Goal: Check status: Check status

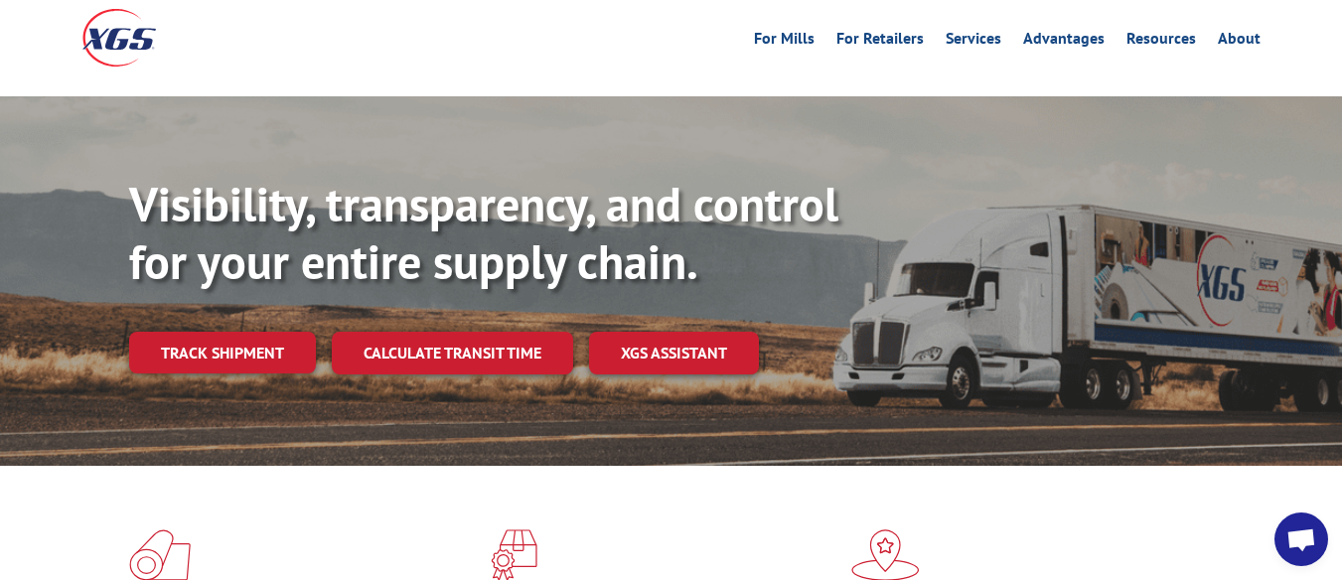
scroll to position [66, 0]
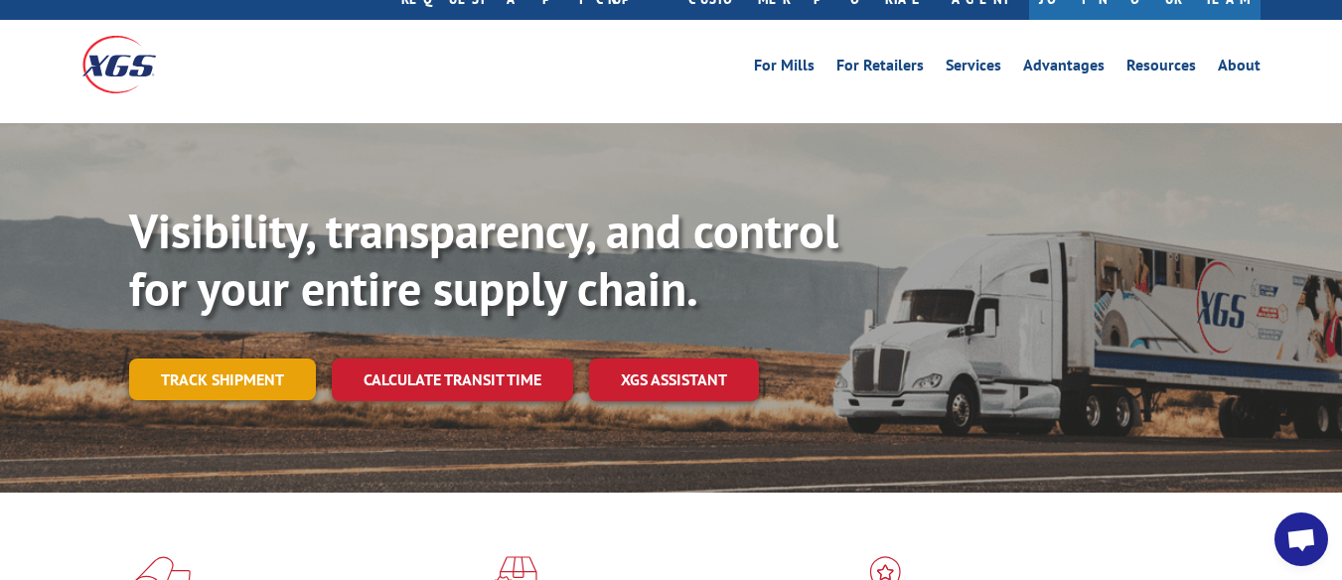
click at [272, 359] on link "Track shipment" at bounding box center [222, 380] width 187 height 42
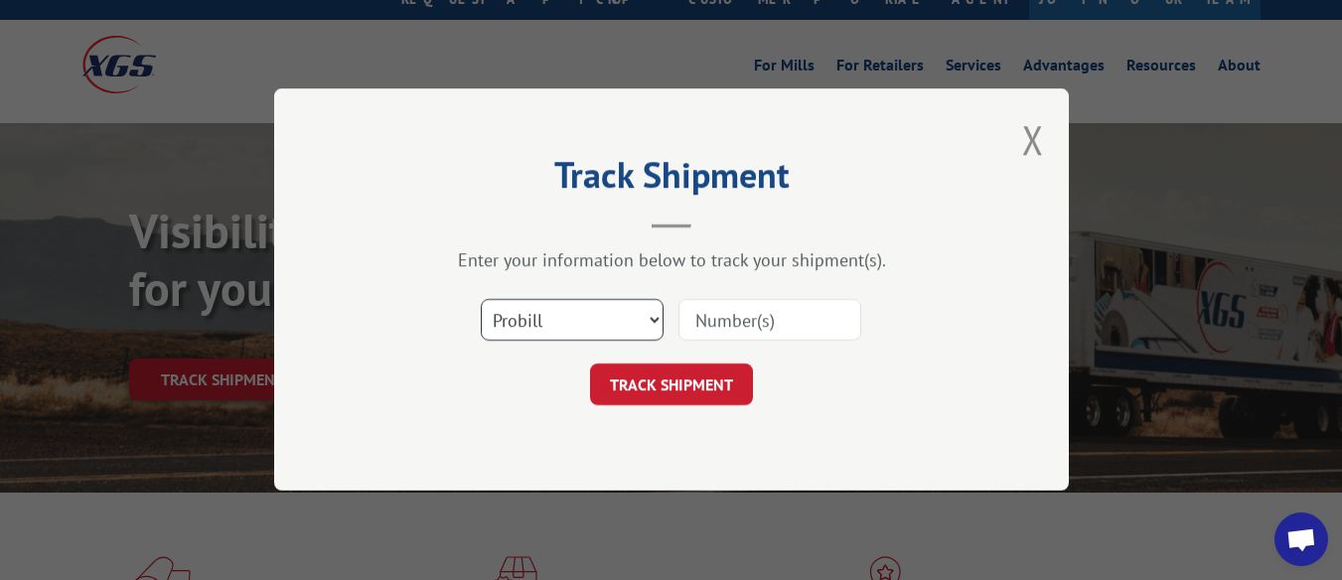
click at [660, 323] on select "Select category... Probill BOL PO" at bounding box center [572, 321] width 183 height 42
click at [607, 319] on select "Select category... Probill BOL PO" at bounding box center [572, 321] width 183 height 42
click at [636, 326] on select "Select category... Probill BOL PO" at bounding box center [572, 321] width 183 height 42
select select "po"
click at [481, 300] on select "Select category... Probill BOL PO" at bounding box center [572, 321] width 183 height 42
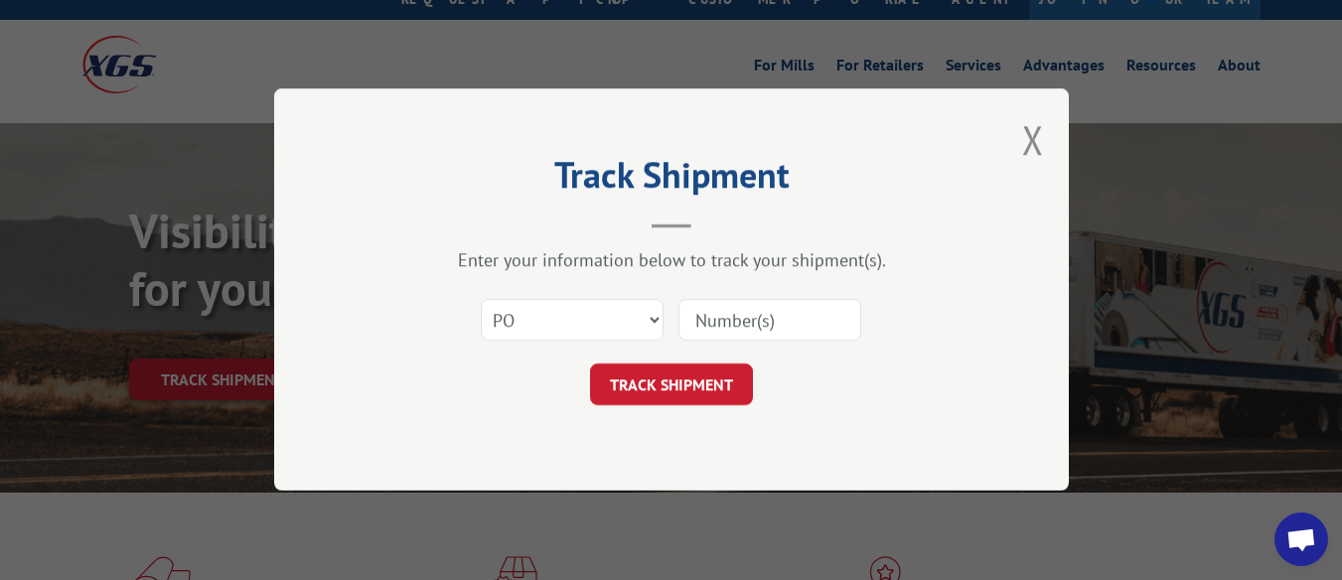
paste input "13953564"
type input "13953564"
click at [687, 386] on button "TRACK SHIPMENT" at bounding box center [671, 386] width 163 height 42
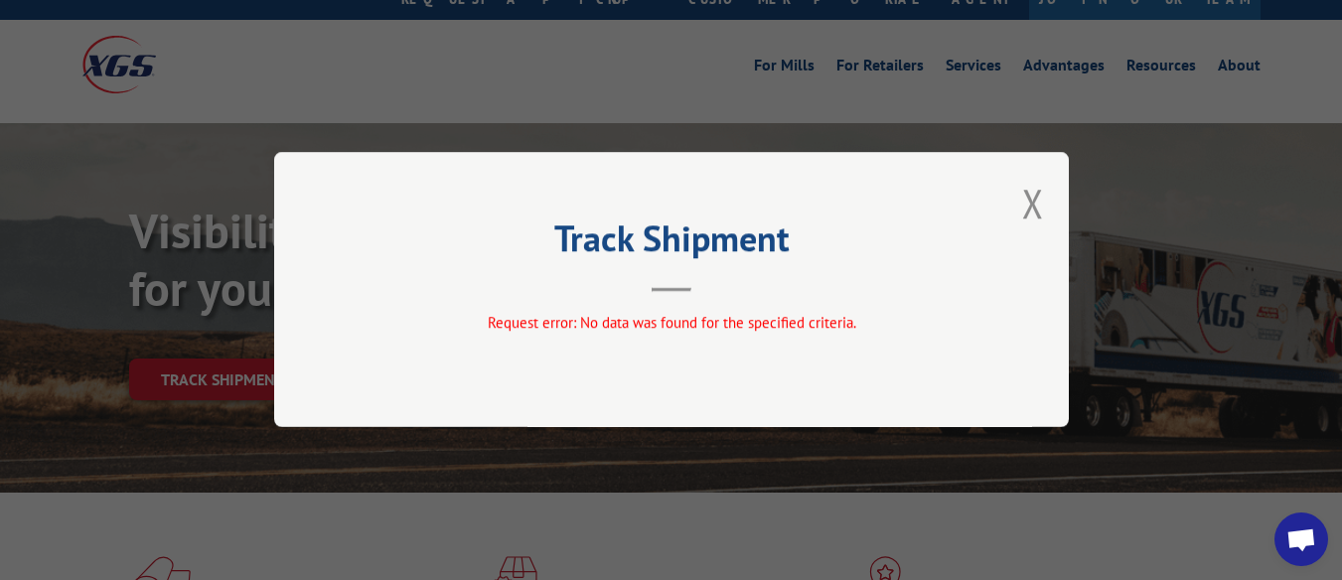
click at [1015, 205] on div "Track Shipment Request error: No data was found for the specified criteria." at bounding box center [671, 289] width 795 height 275
click at [1035, 204] on button "Close modal" at bounding box center [1033, 203] width 22 height 53
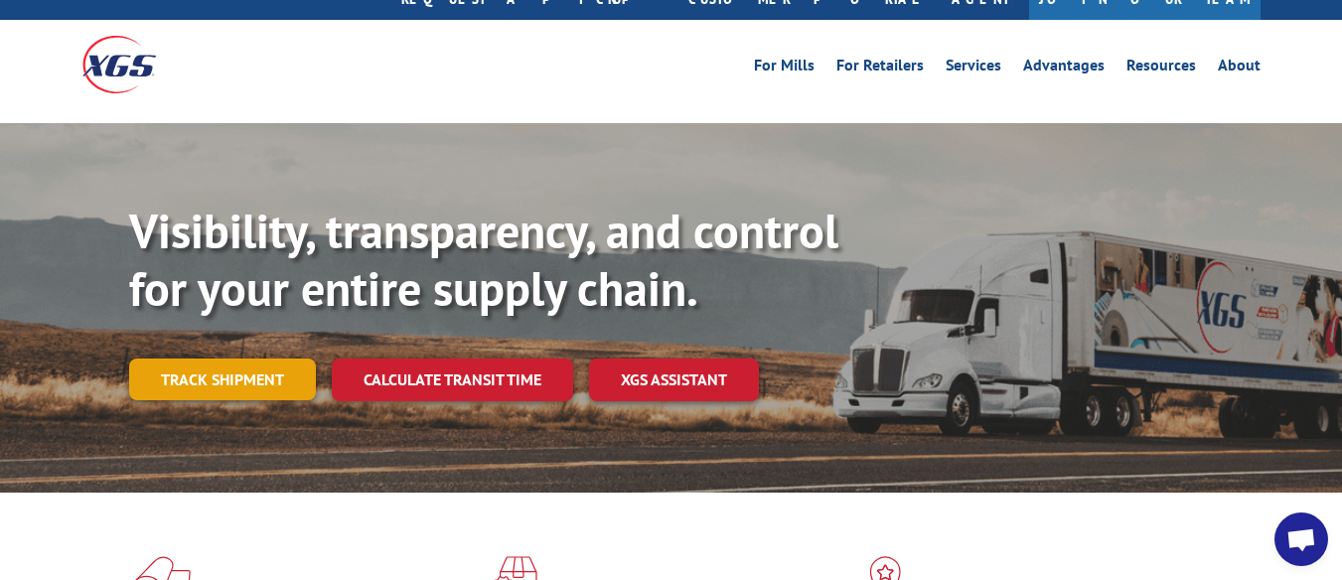
click at [215, 359] on link "Track shipment" at bounding box center [222, 380] width 187 height 42
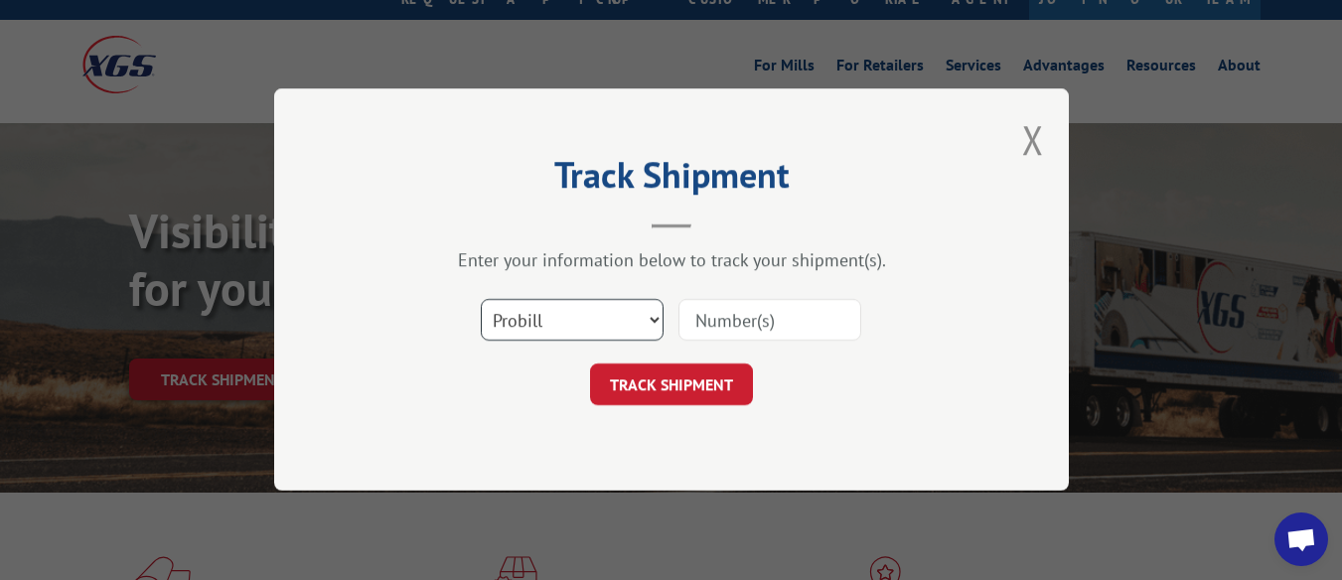
click at [631, 324] on select "Select category... Probill BOL PO" at bounding box center [572, 321] width 183 height 42
select select "bol"
click at [481, 300] on select "Select category... Probill BOL PO" at bounding box center [572, 321] width 183 height 42
click at [787, 322] on input at bounding box center [770, 321] width 183 height 42
type input "13953564"
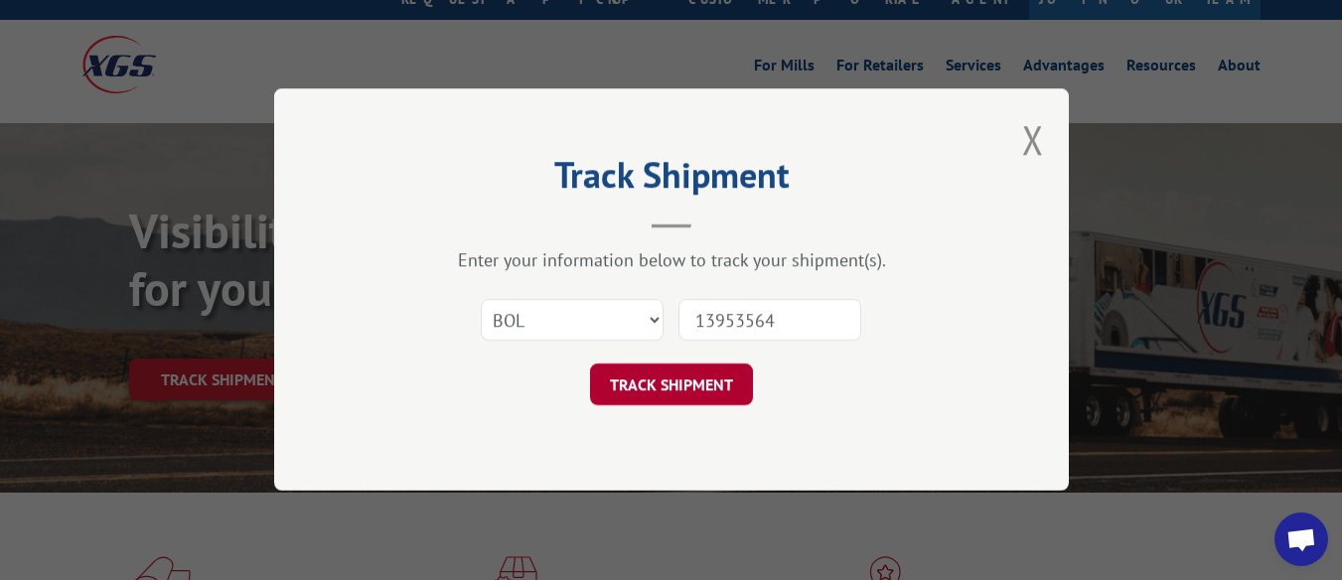
click at [736, 381] on button "TRACK SHIPMENT" at bounding box center [671, 386] width 163 height 42
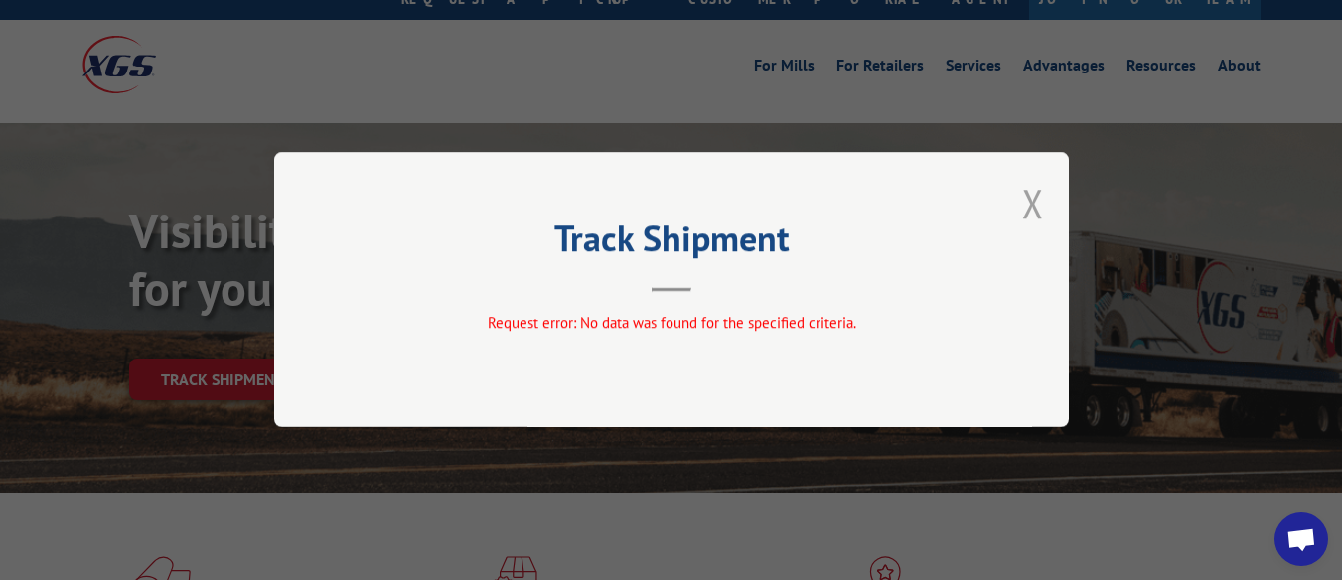
click at [1035, 202] on button "Close modal" at bounding box center [1033, 203] width 22 height 53
